Goal: Task Accomplishment & Management: Manage account settings

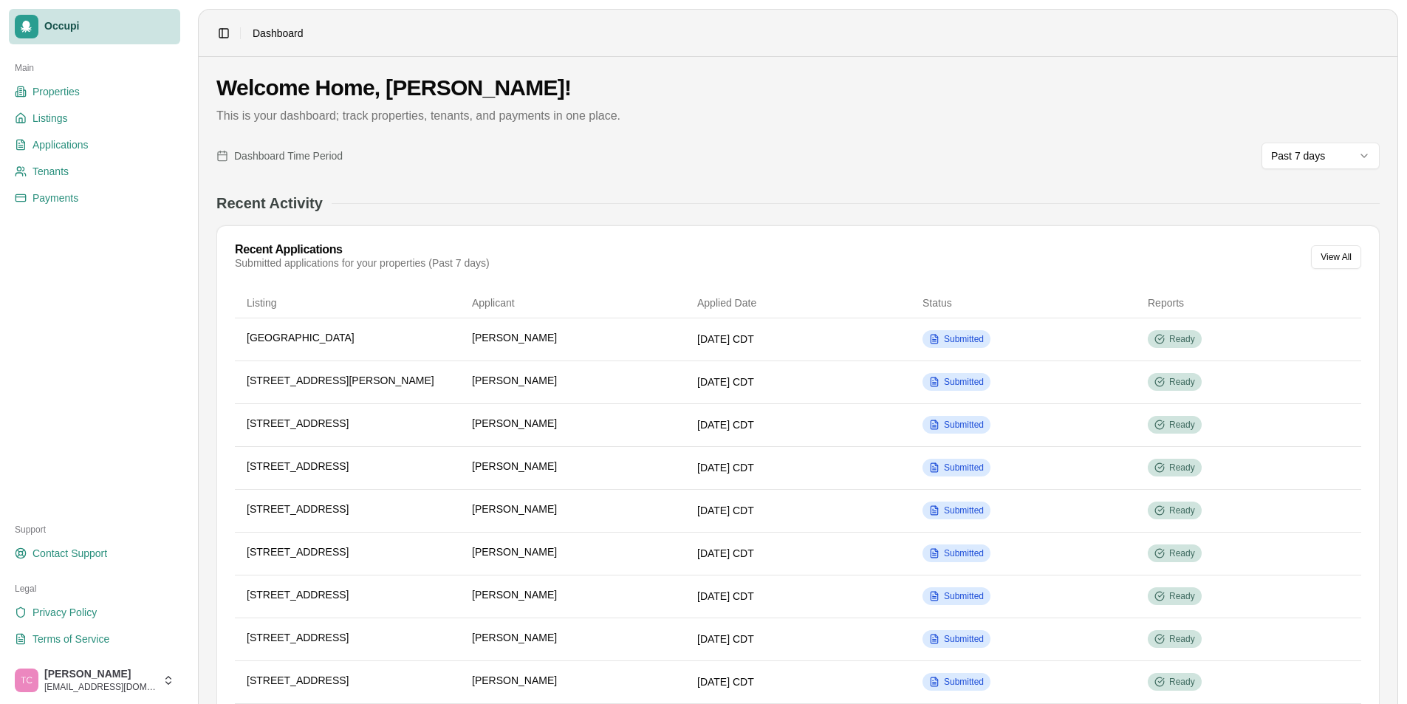
click at [76, 27] on span "Occupi" at bounding box center [109, 26] width 130 height 13
click at [106, 473] on div "Main Properties Listings Applications Tenants Payments" at bounding box center [94, 278] width 183 height 456
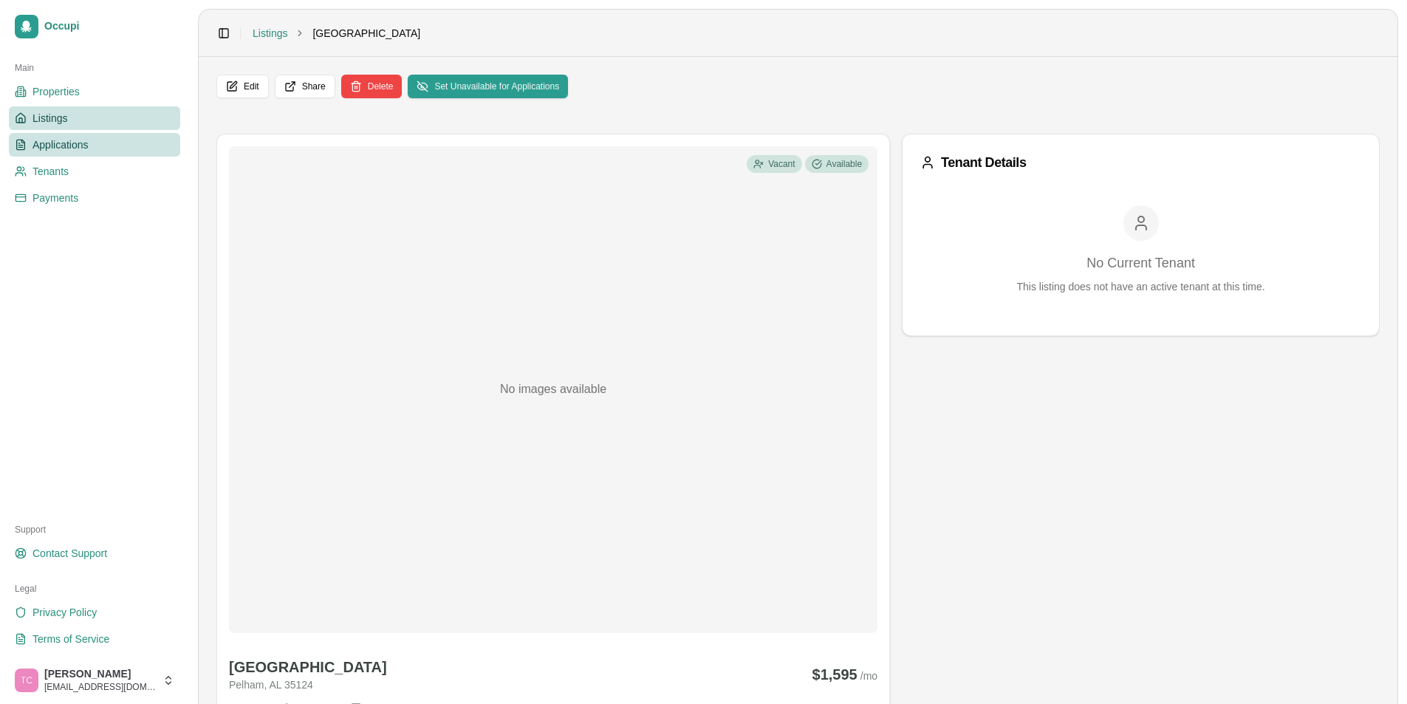
click at [51, 146] on span "Applications" at bounding box center [61, 144] width 56 height 15
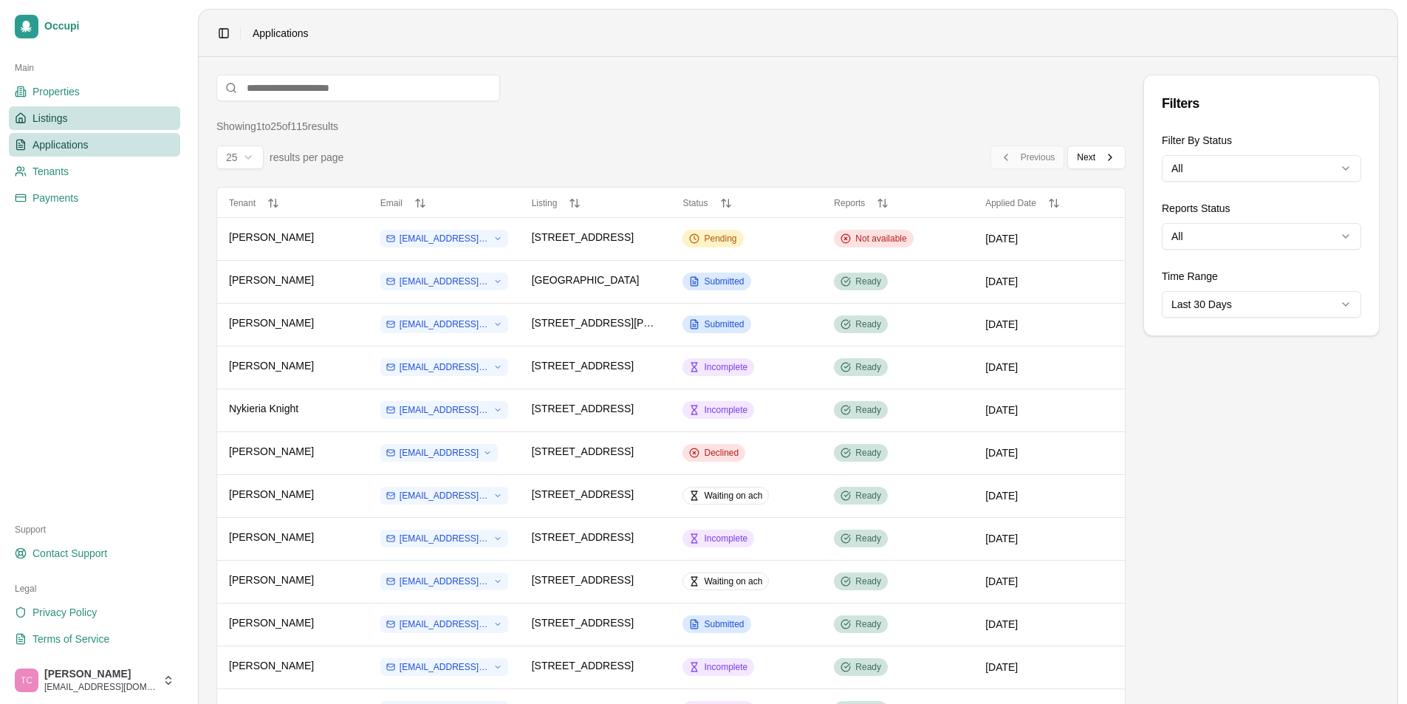
click at [55, 116] on span "Listings" at bounding box center [50, 118] width 35 height 15
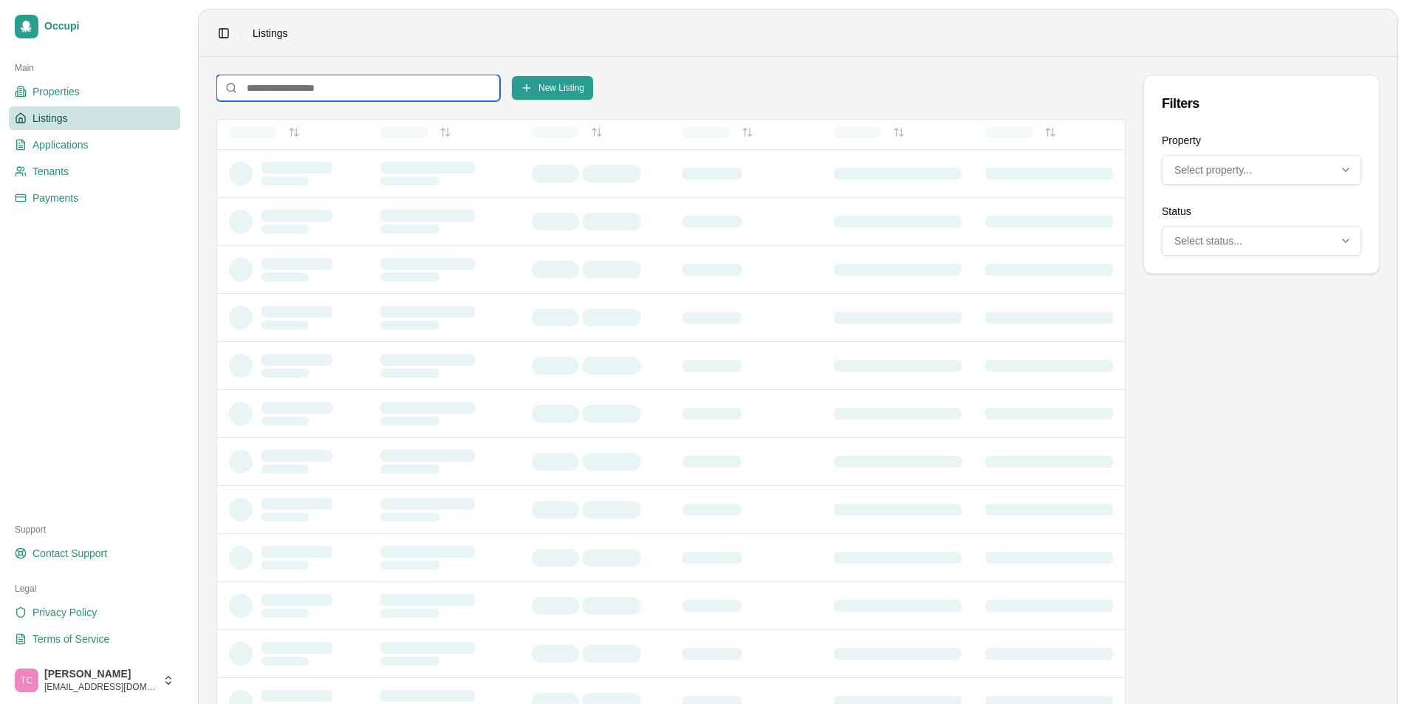
click at [263, 89] on input at bounding box center [358, 88] width 284 height 27
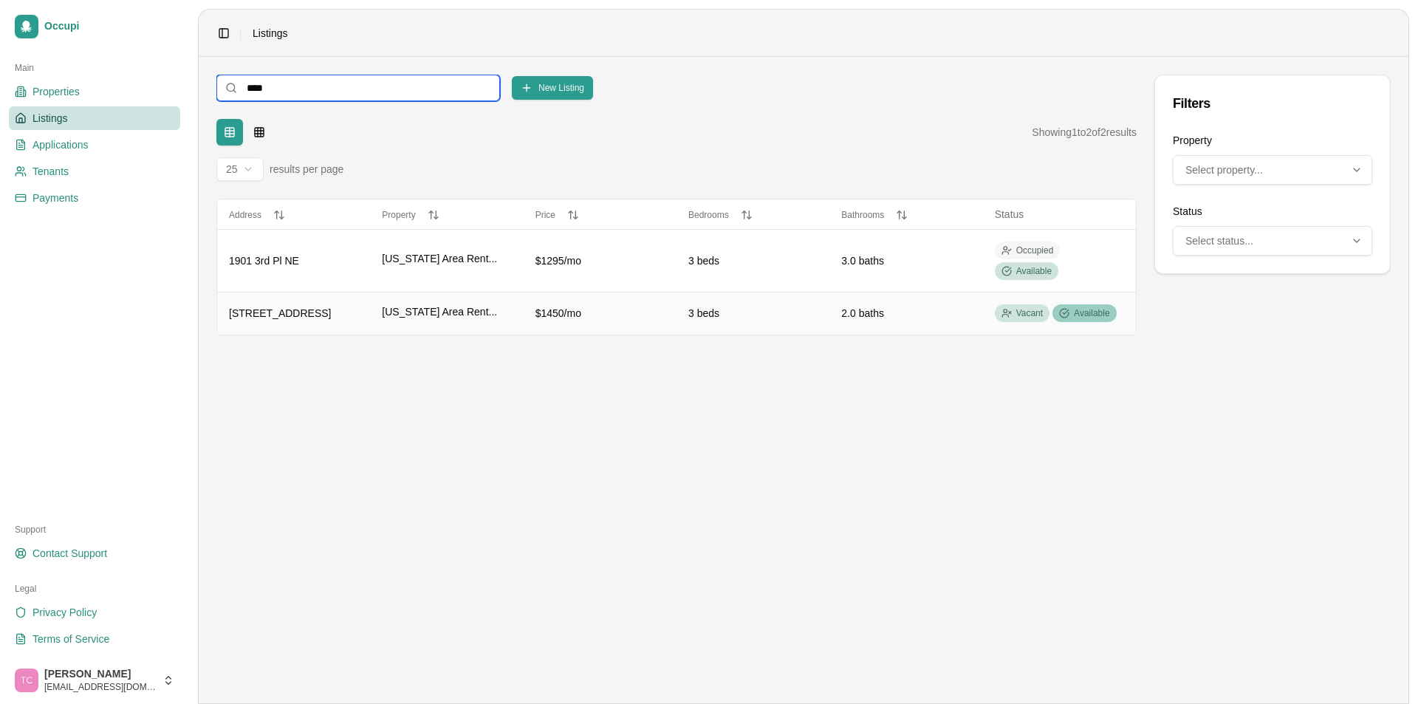
type input "****"
click at [1088, 318] on span "Available" at bounding box center [1091, 313] width 35 height 12
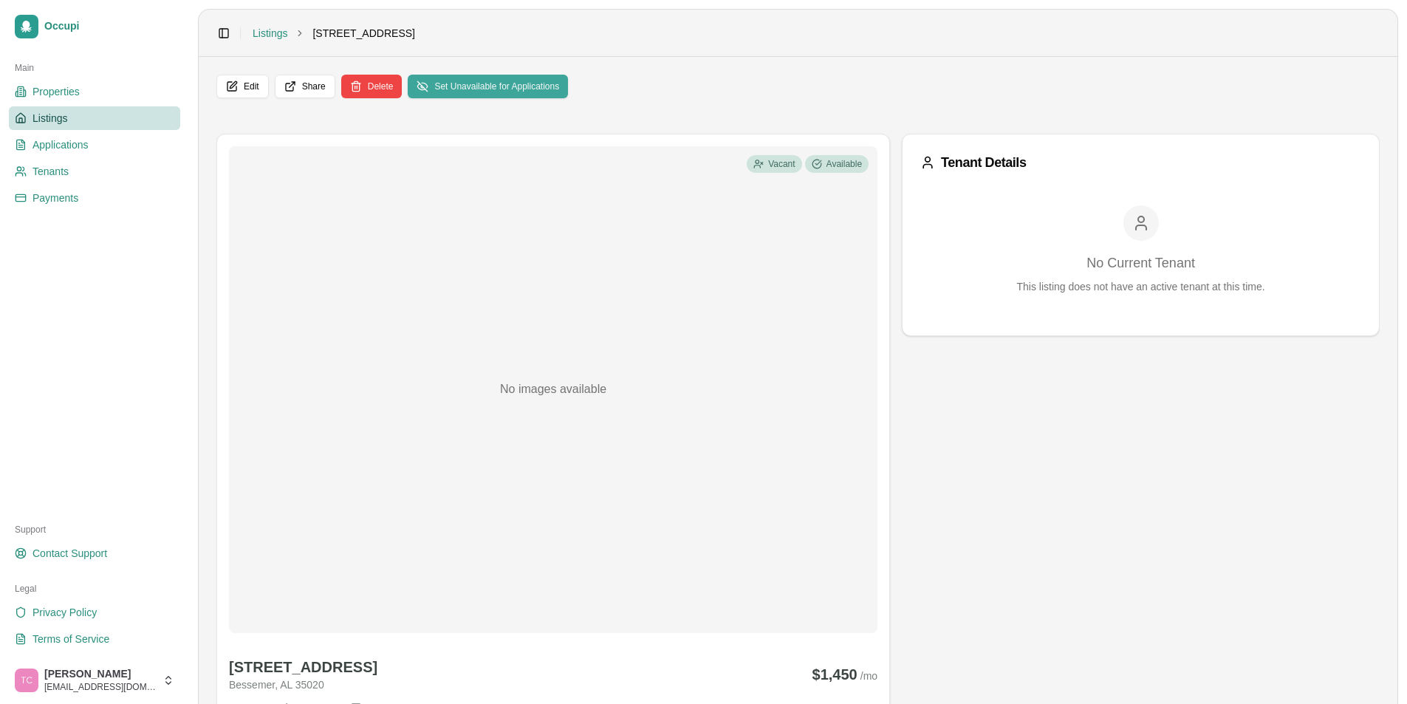
click at [495, 92] on button "Set Unavailable for Applications" at bounding box center [488, 87] width 160 height 24
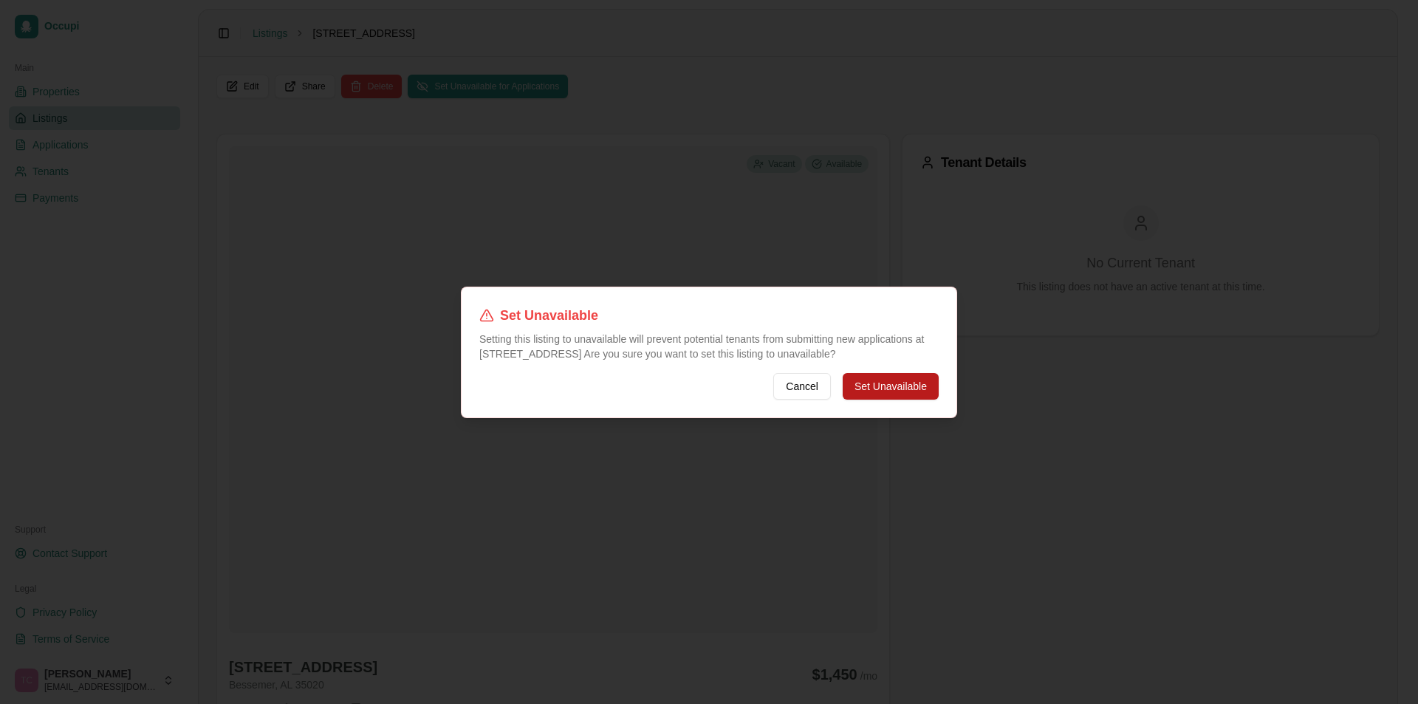
click at [902, 383] on button "Set Unavailable" at bounding box center [891, 386] width 96 height 27
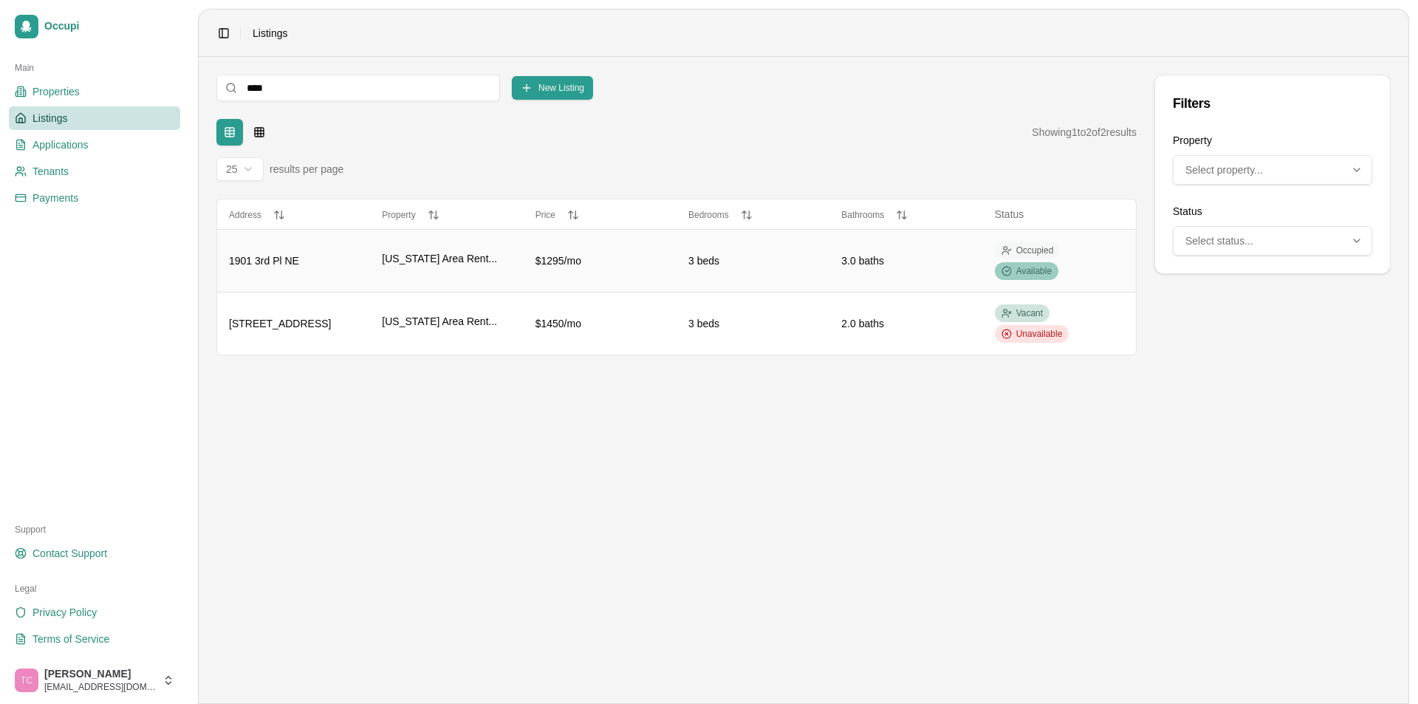
click at [1031, 270] on span "Available" at bounding box center [1033, 271] width 35 height 12
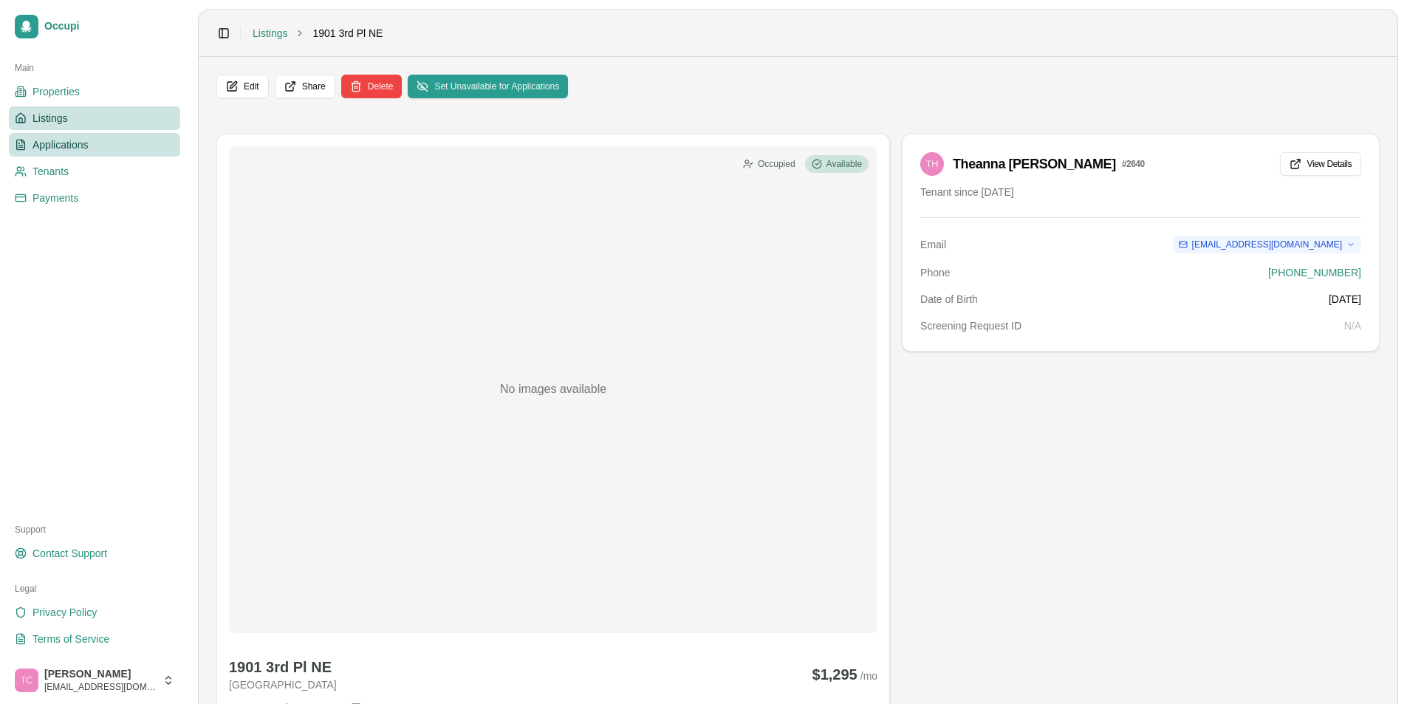
click at [73, 142] on span "Applications" at bounding box center [61, 144] width 56 height 15
